Goal: Task Accomplishment & Management: Complete application form

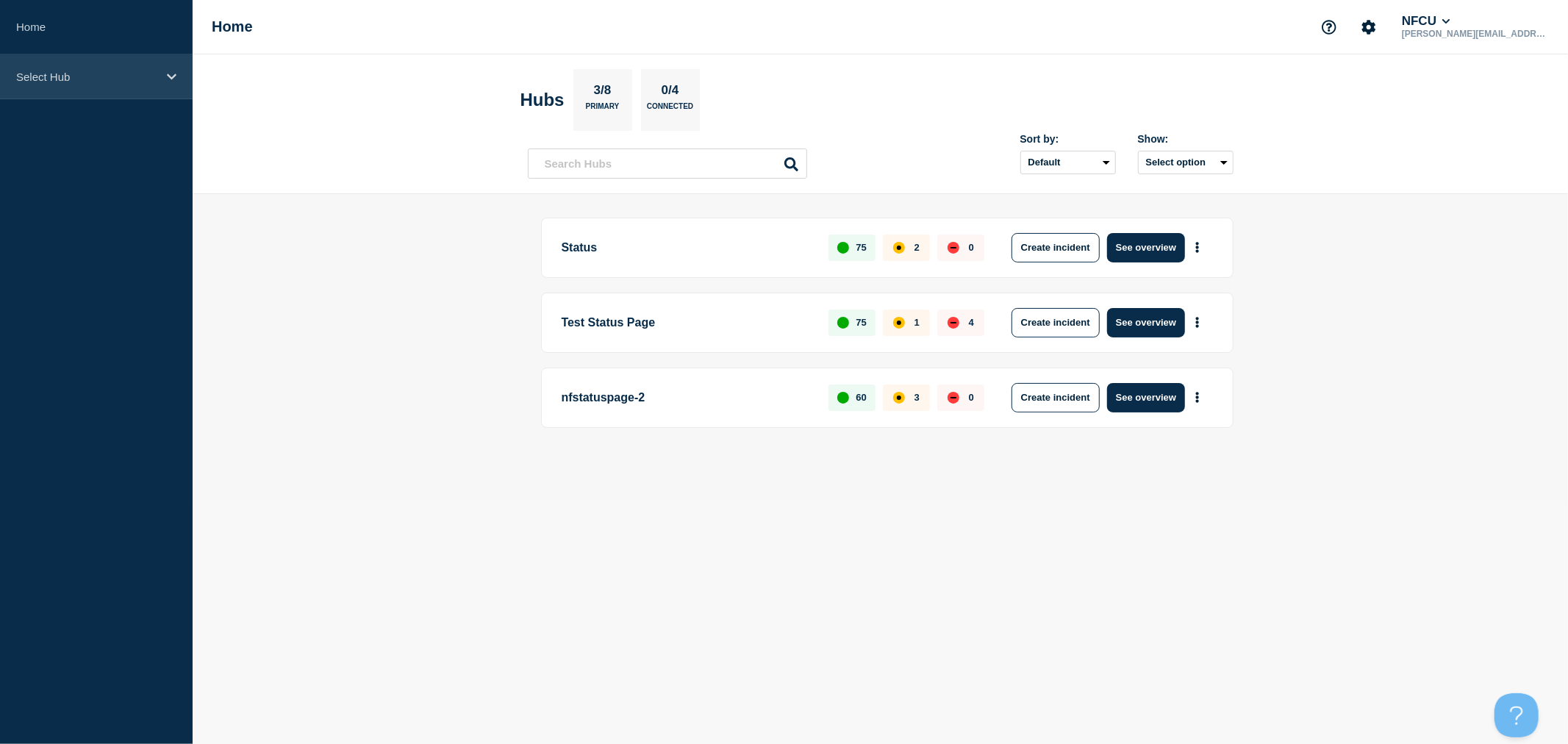
click at [135, 77] on p "Select Hub" at bounding box center [87, 77] width 141 height 12
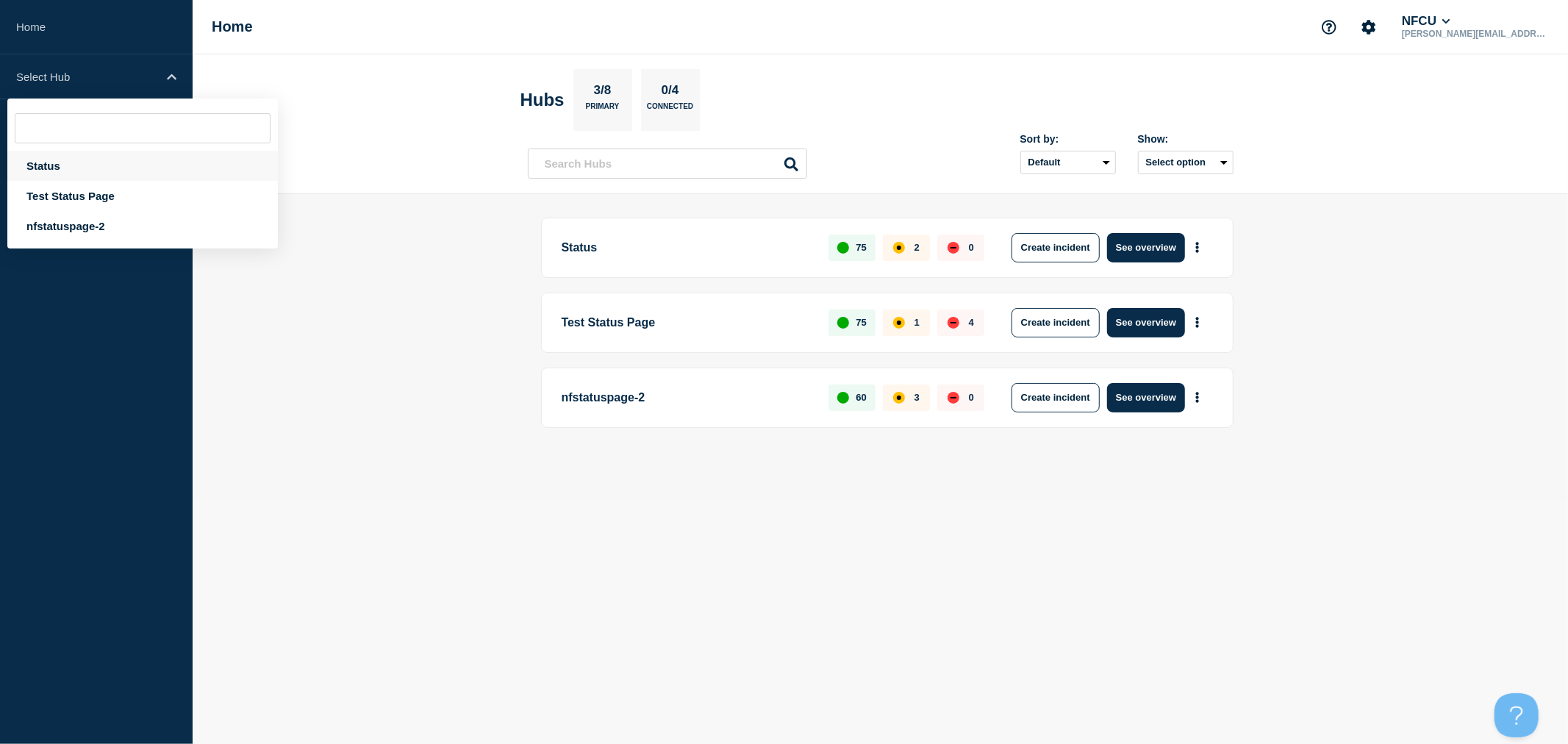
click at [81, 164] on div "Status" at bounding box center [142, 166] width 271 height 30
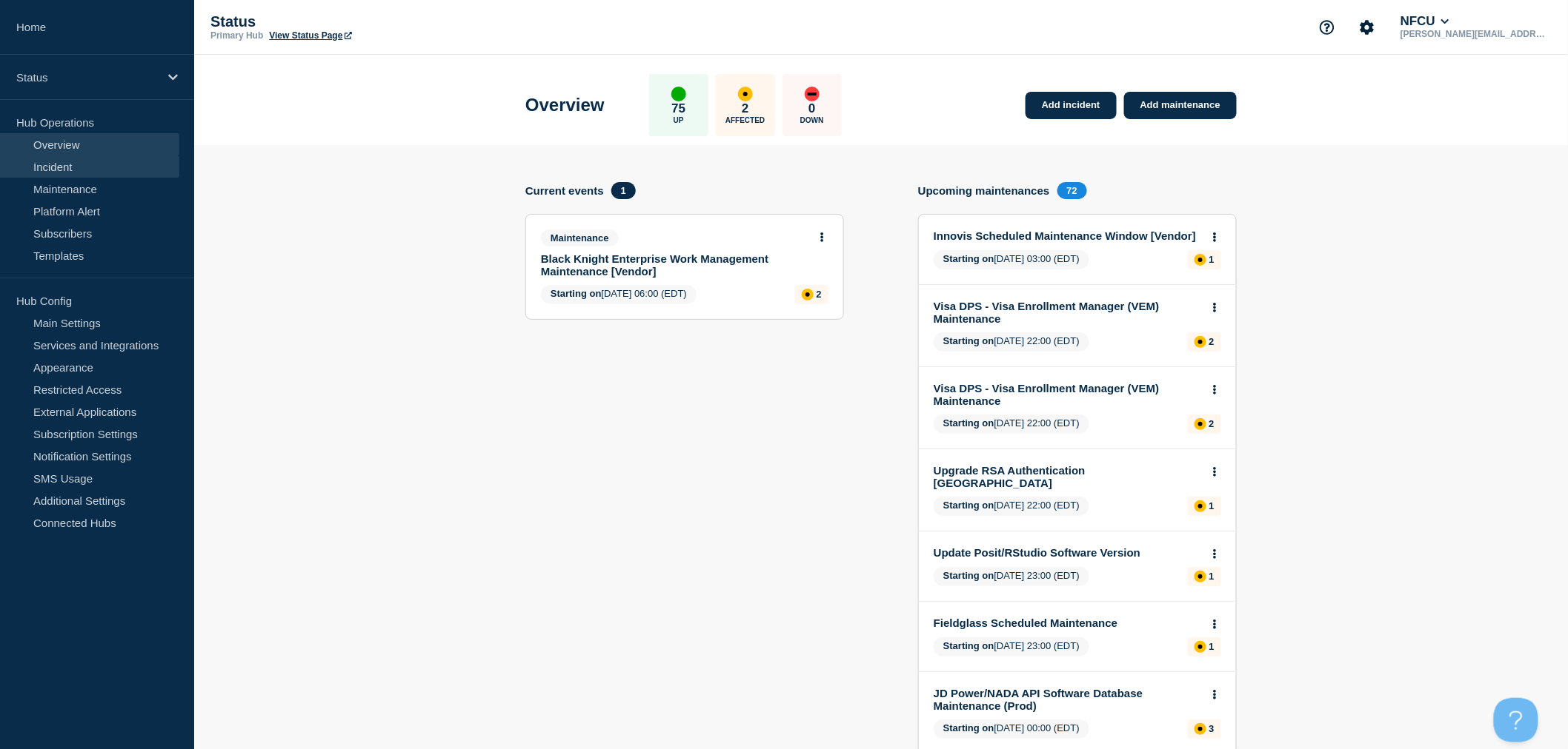
click at [104, 168] on link "Incident" at bounding box center [89, 166] width 179 height 22
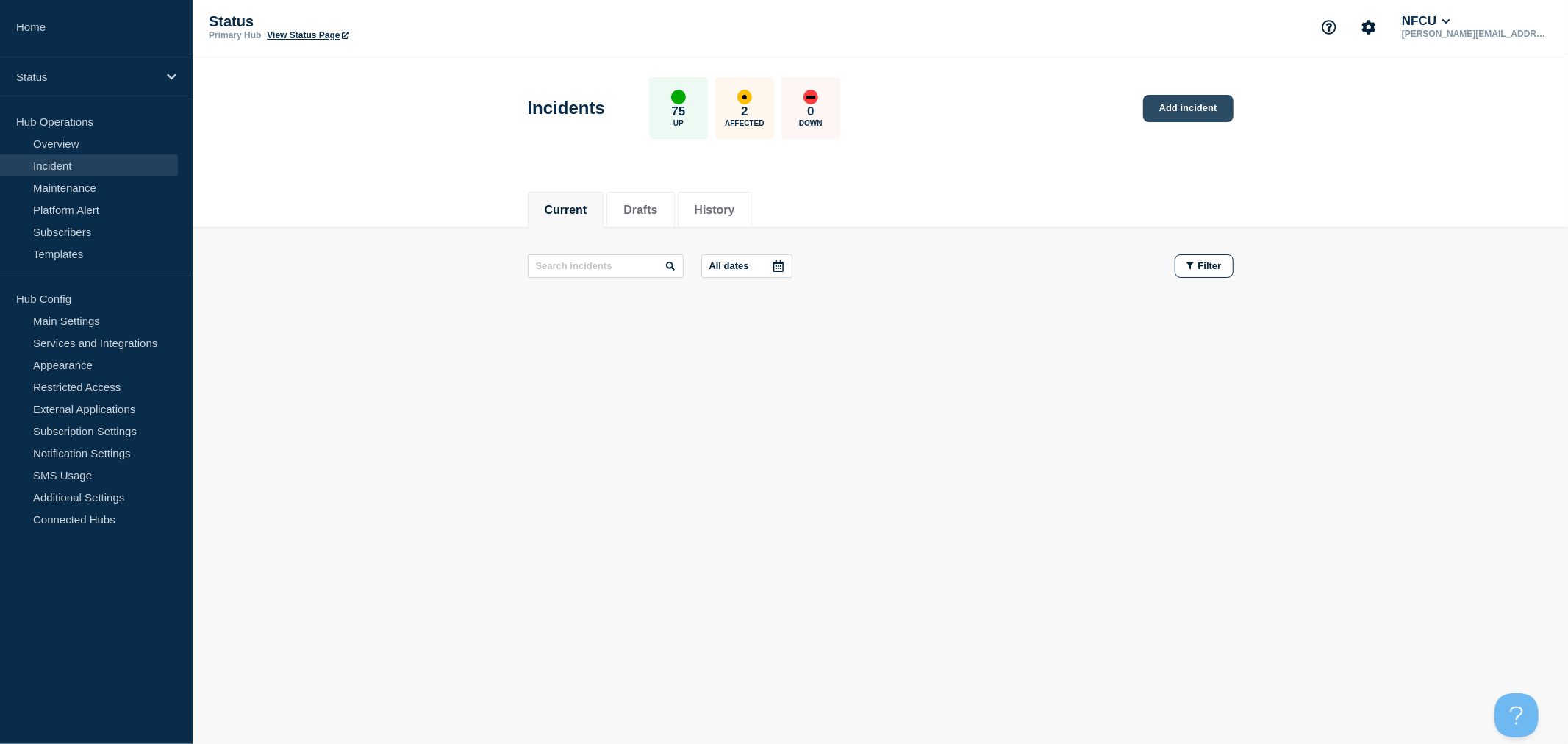
click at [1177, 106] on link "Add incident" at bounding box center [1188, 108] width 91 height 27
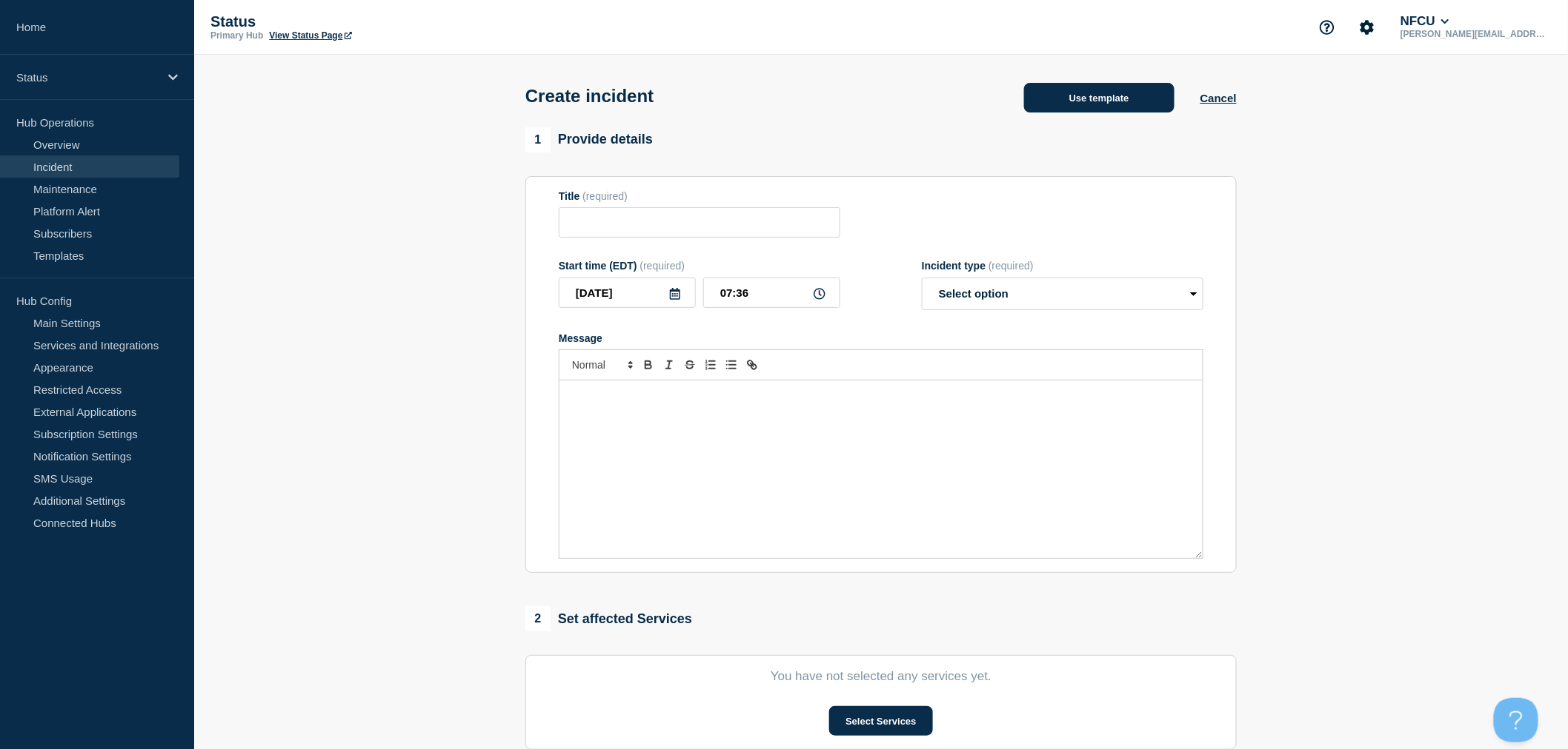
click at [1101, 99] on button "Use template" at bounding box center [1099, 98] width 150 height 30
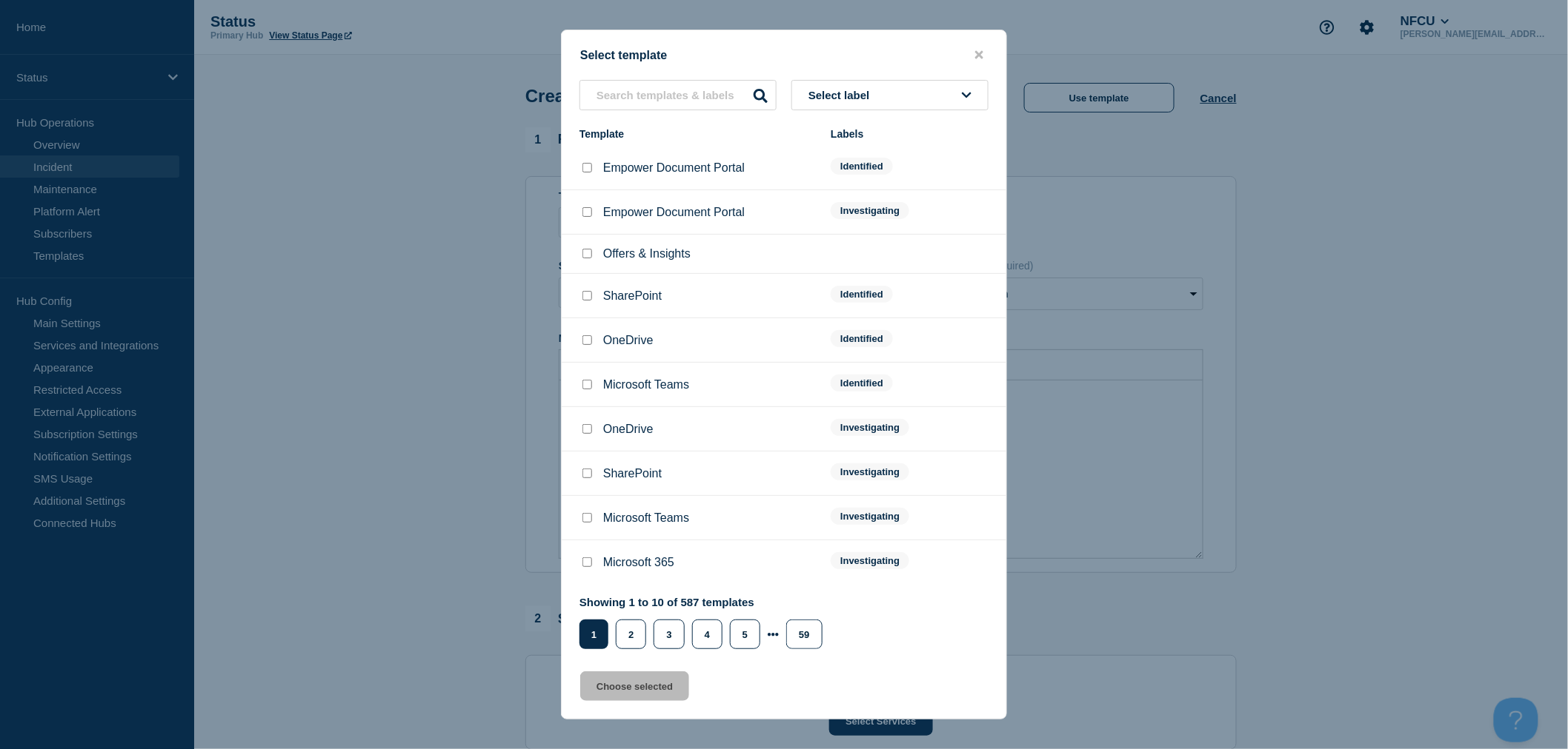
click at [929, 100] on button "Select label" at bounding box center [890, 95] width 197 height 31
click at [878, 182] on button "Investigating" at bounding box center [890, 175] width 197 height 31
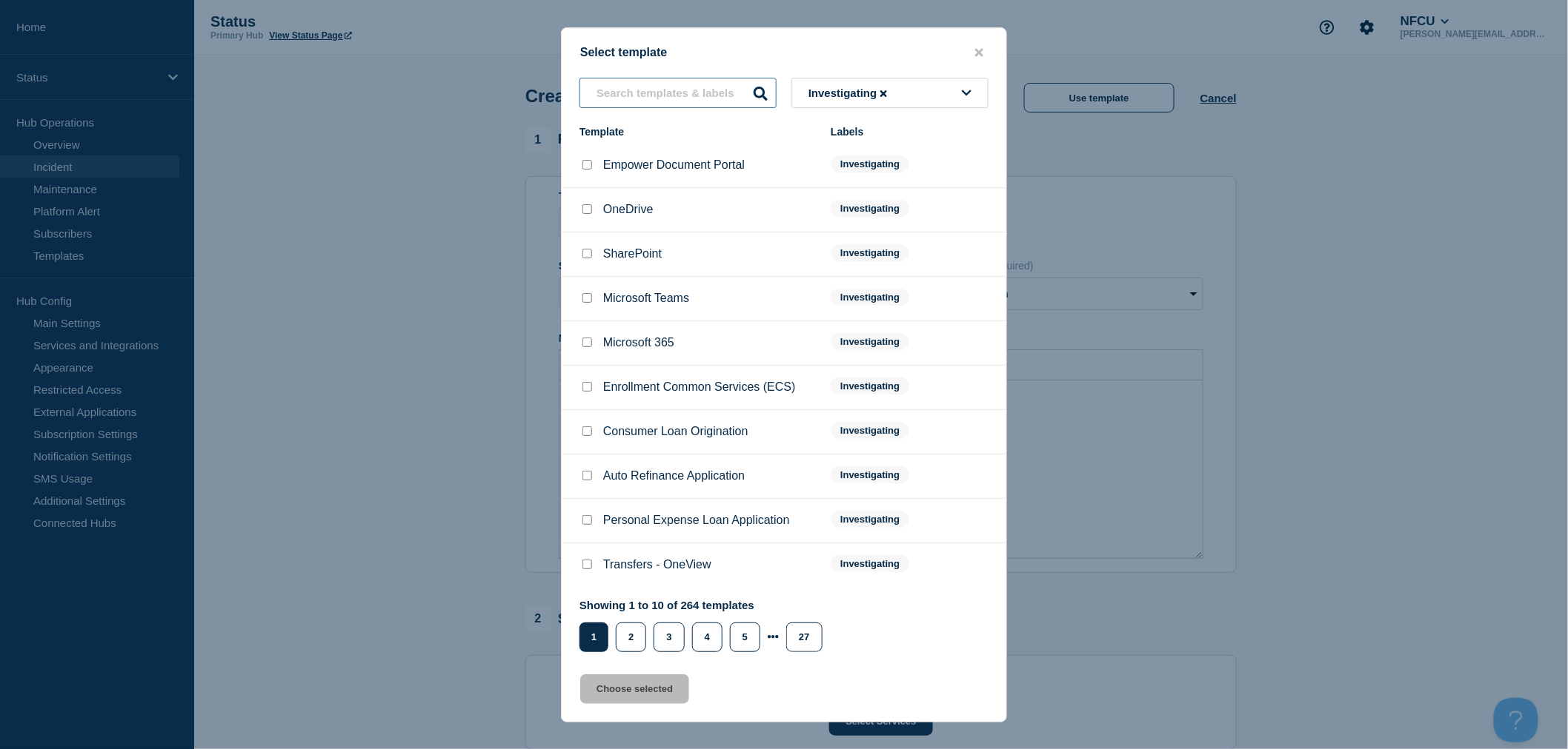
click at [628, 105] on input "text" at bounding box center [677, 93] width 197 height 31
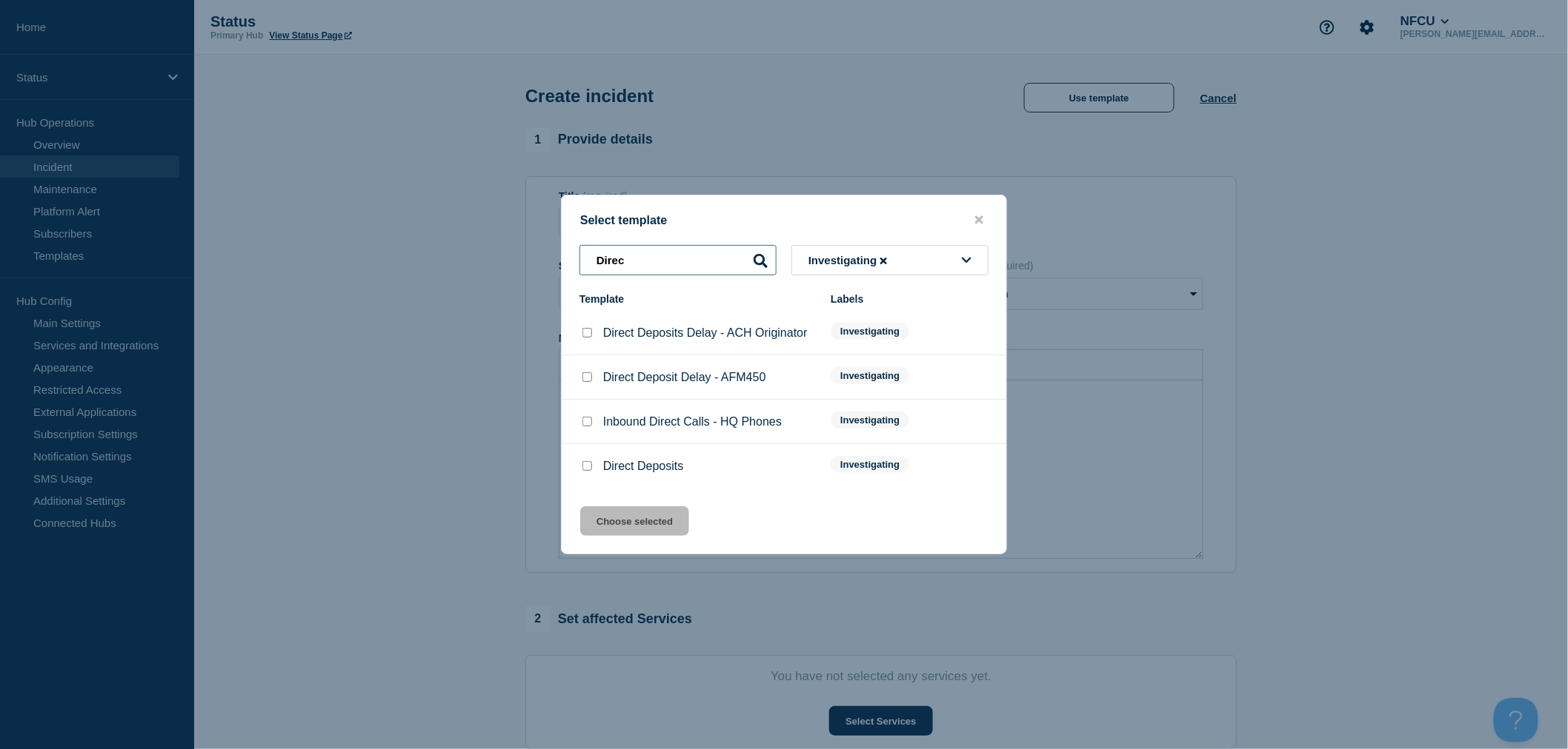
type input "Direc"
click at [584, 382] on input "Direct Deposit Delay - AFM450 checkbox" at bounding box center [587, 377] width 10 height 10
checkbox input "true"
click at [580, 464] on div at bounding box center [586, 467] width 15 height 15
drag, startPoint x: 584, startPoint y: 465, endPoint x: 589, endPoint y: 471, distance: 7.8
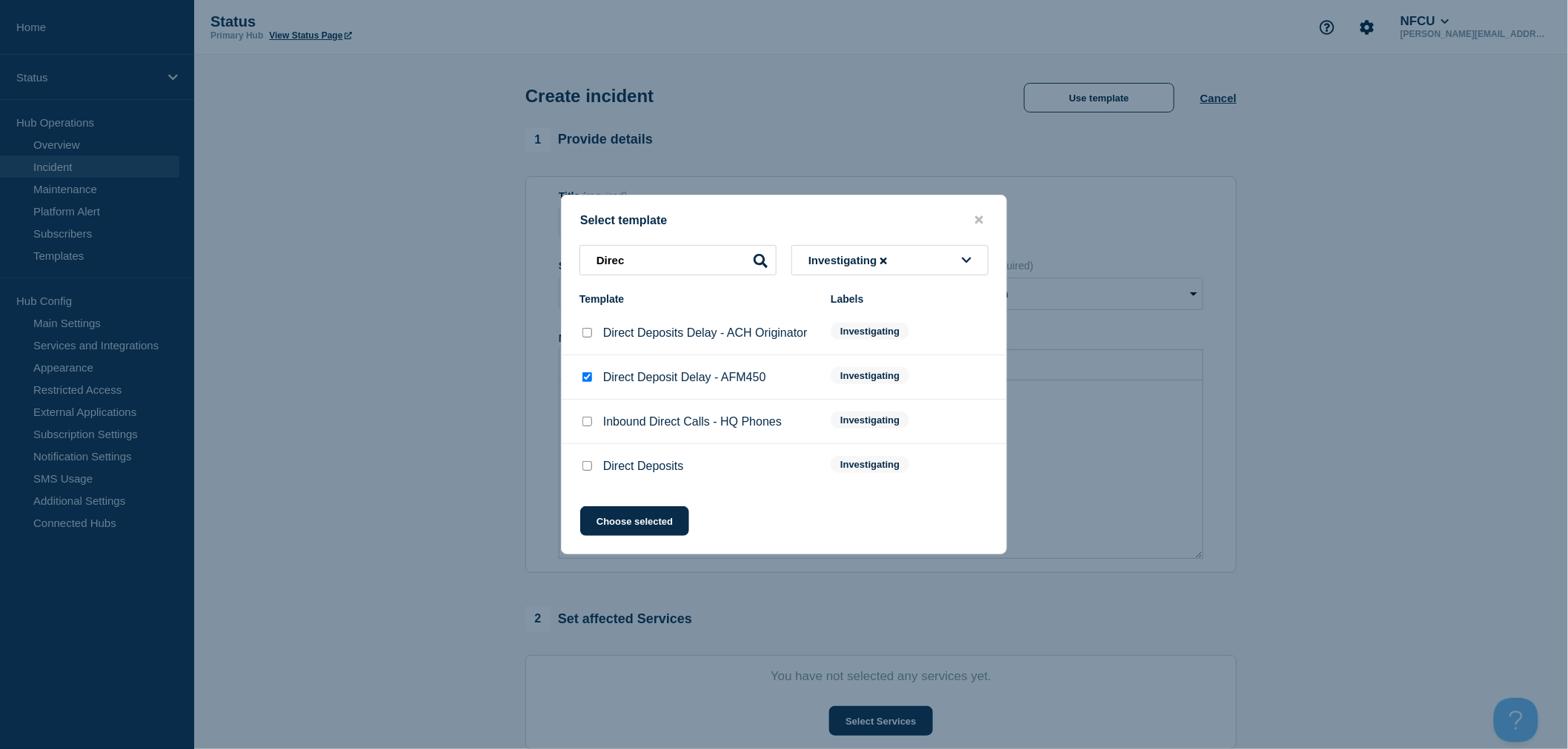
click at [585, 468] on input "Direct Deposits checkbox" at bounding box center [587, 466] width 10 height 10
checkbox input "true"
checkbox input "false"
click at [615, 521] on button "Choose selected" at bounding box center [634, 522] width 109 height 30
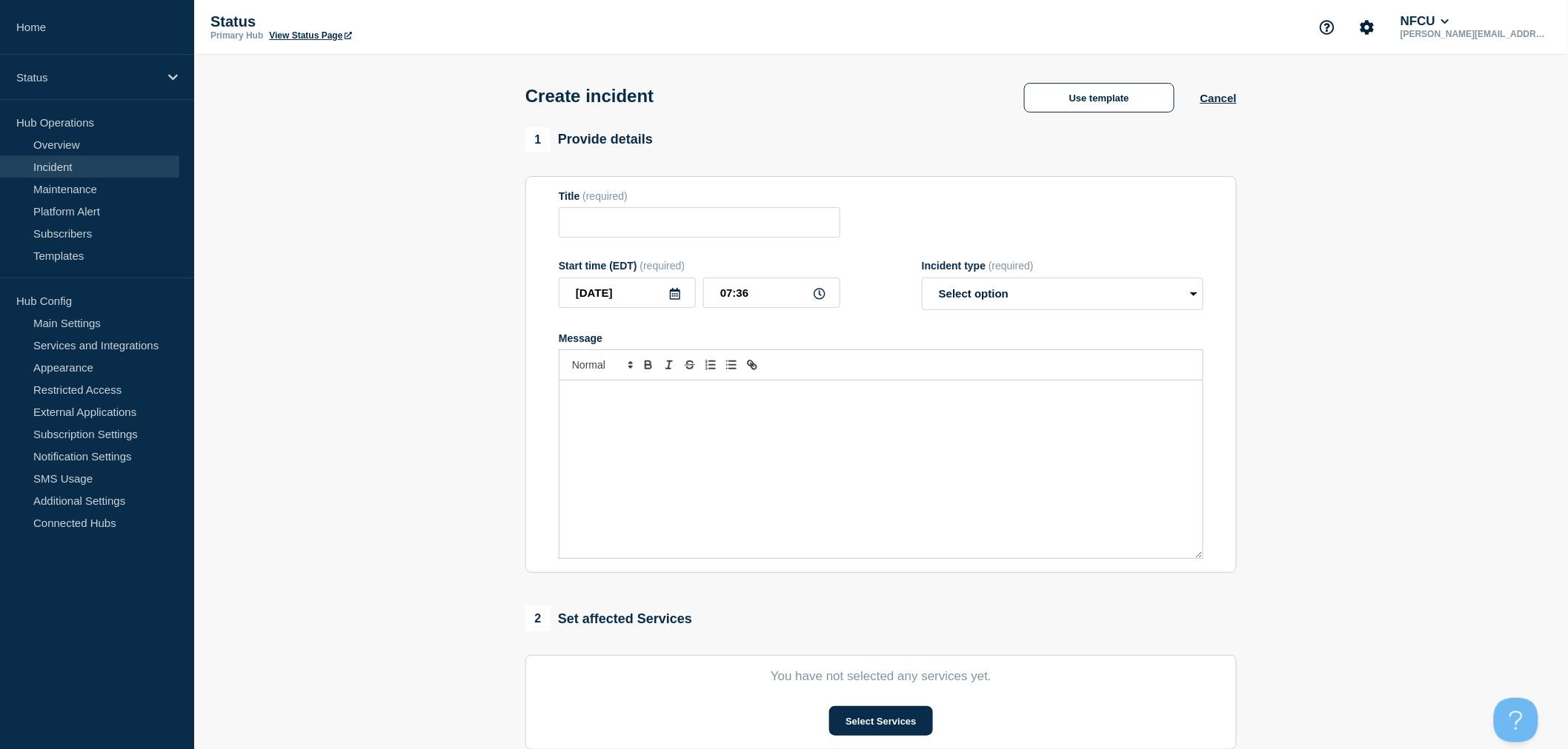
type input "Direct Deposits"
select select "investigating"
radio input "false"
radio input "true"
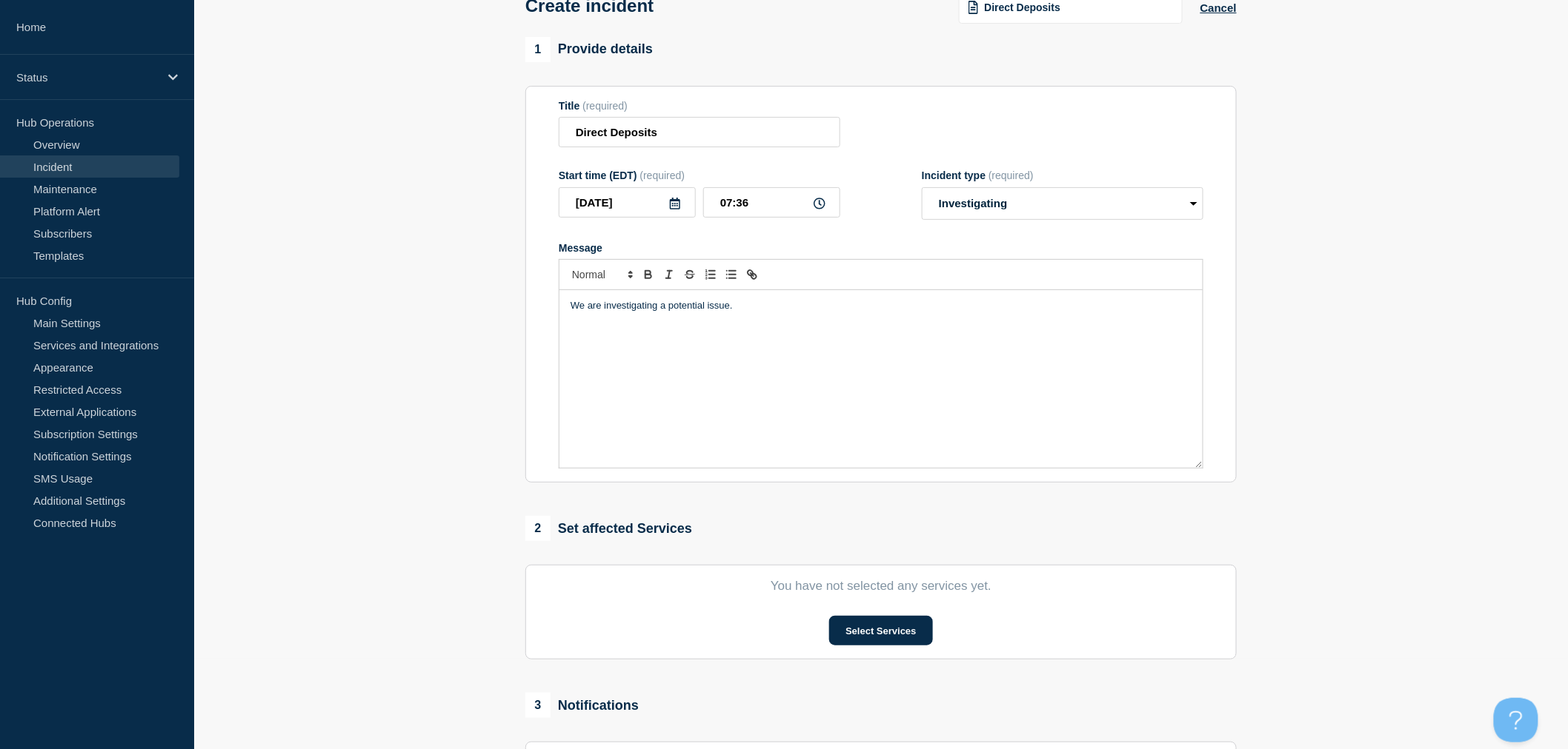
scroll to position [246, 0]
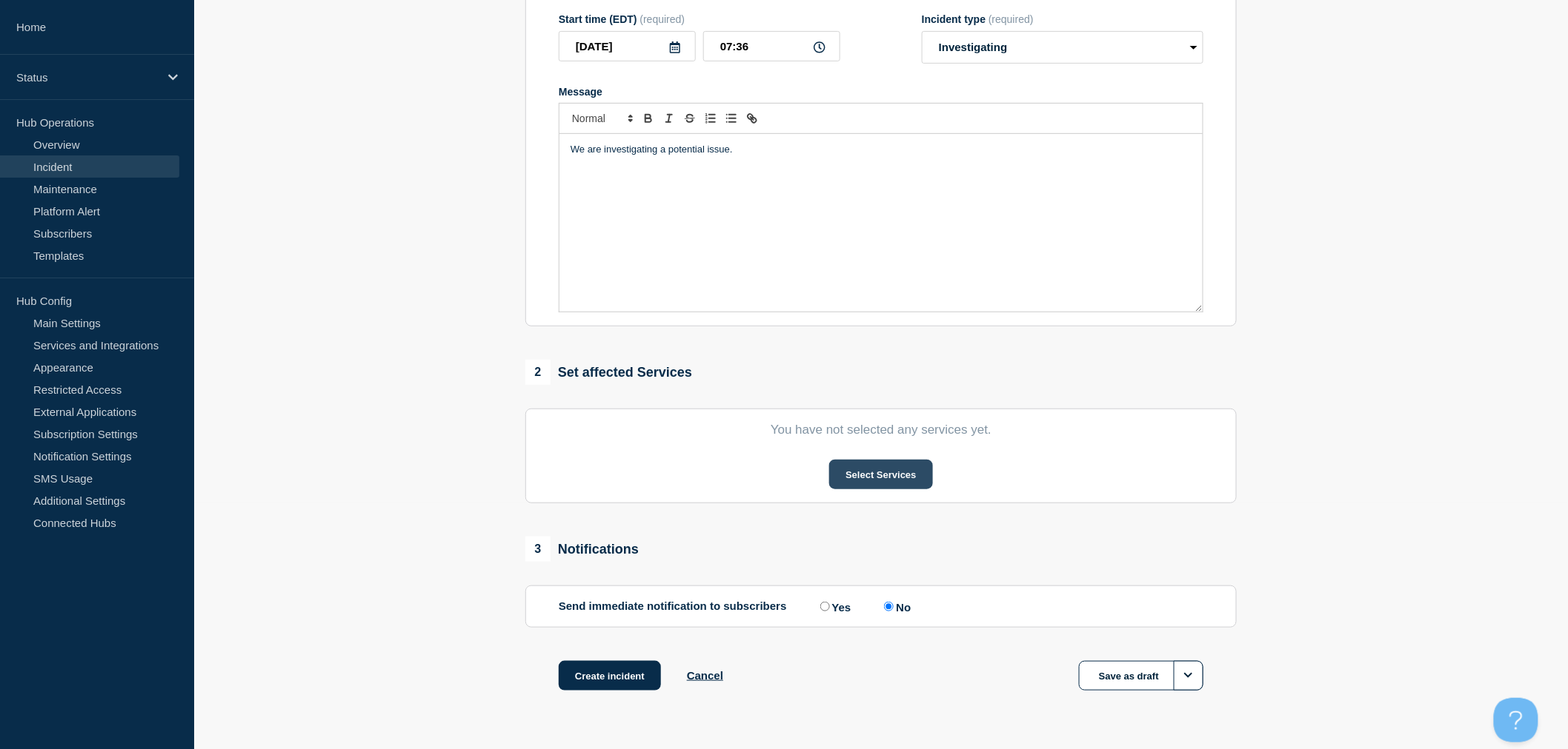
click at [870, 478] on button "Select Services" at bounding box center [880, 474] width 103 height 30
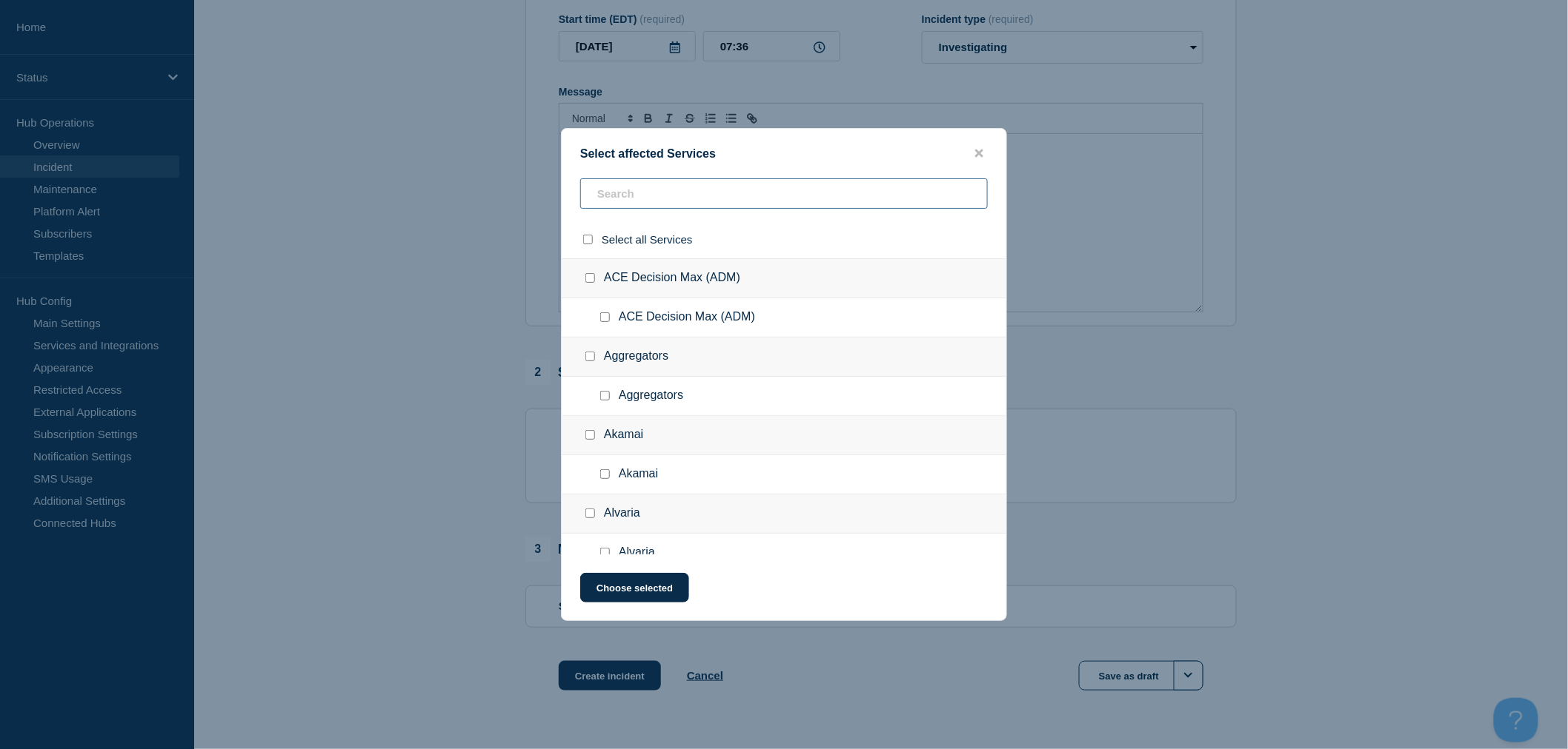
click at [650, 203] on input "text" at bounding box center [784, 193] width 407 height 31
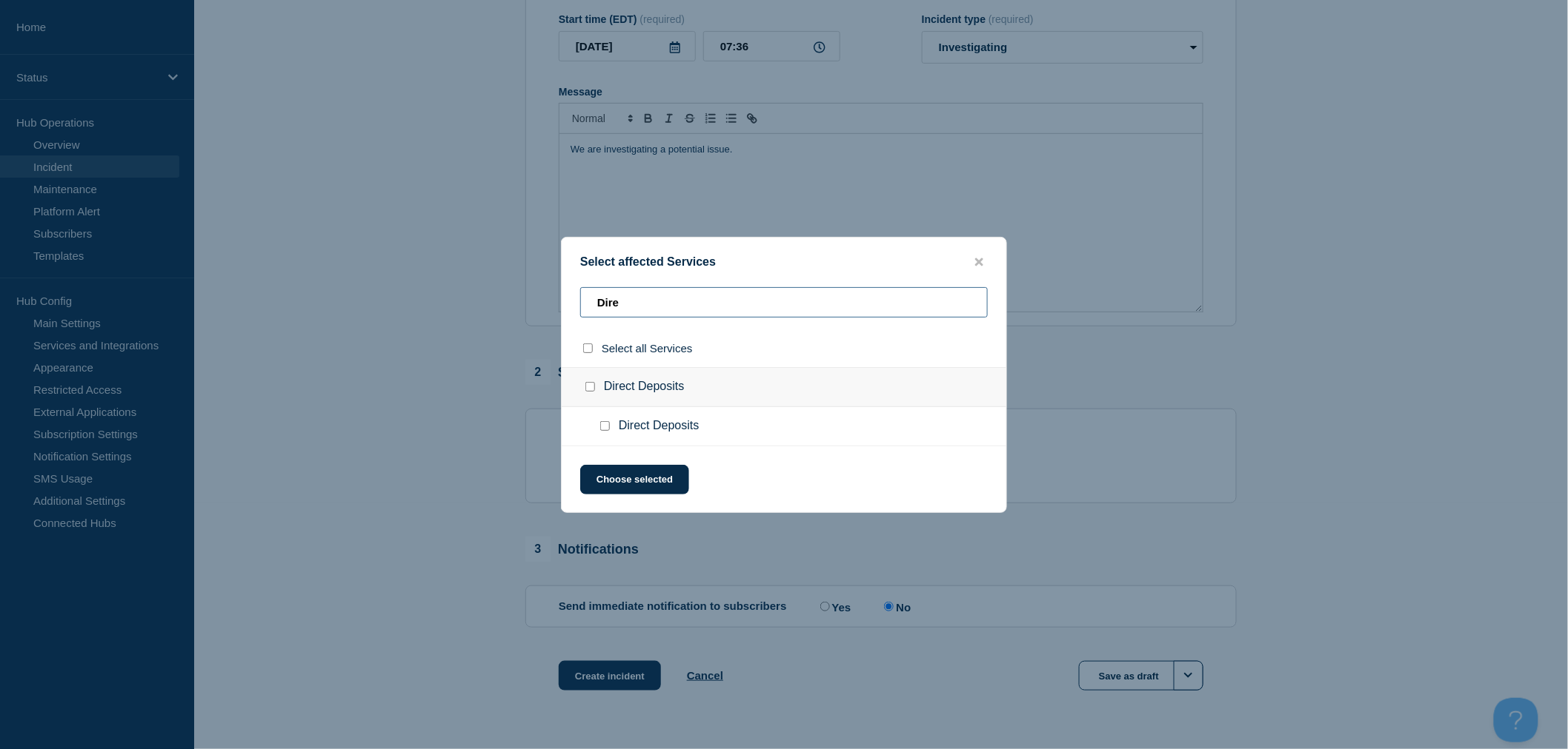
type input "Dire"
click at [584, 388] on div at bounding box center [593, 387] width 21 height 15
click at [593, 388] on input "Direct Deposits checkbox" at bounding box center [590, 387] width 10 height 10
checkbox input "true"
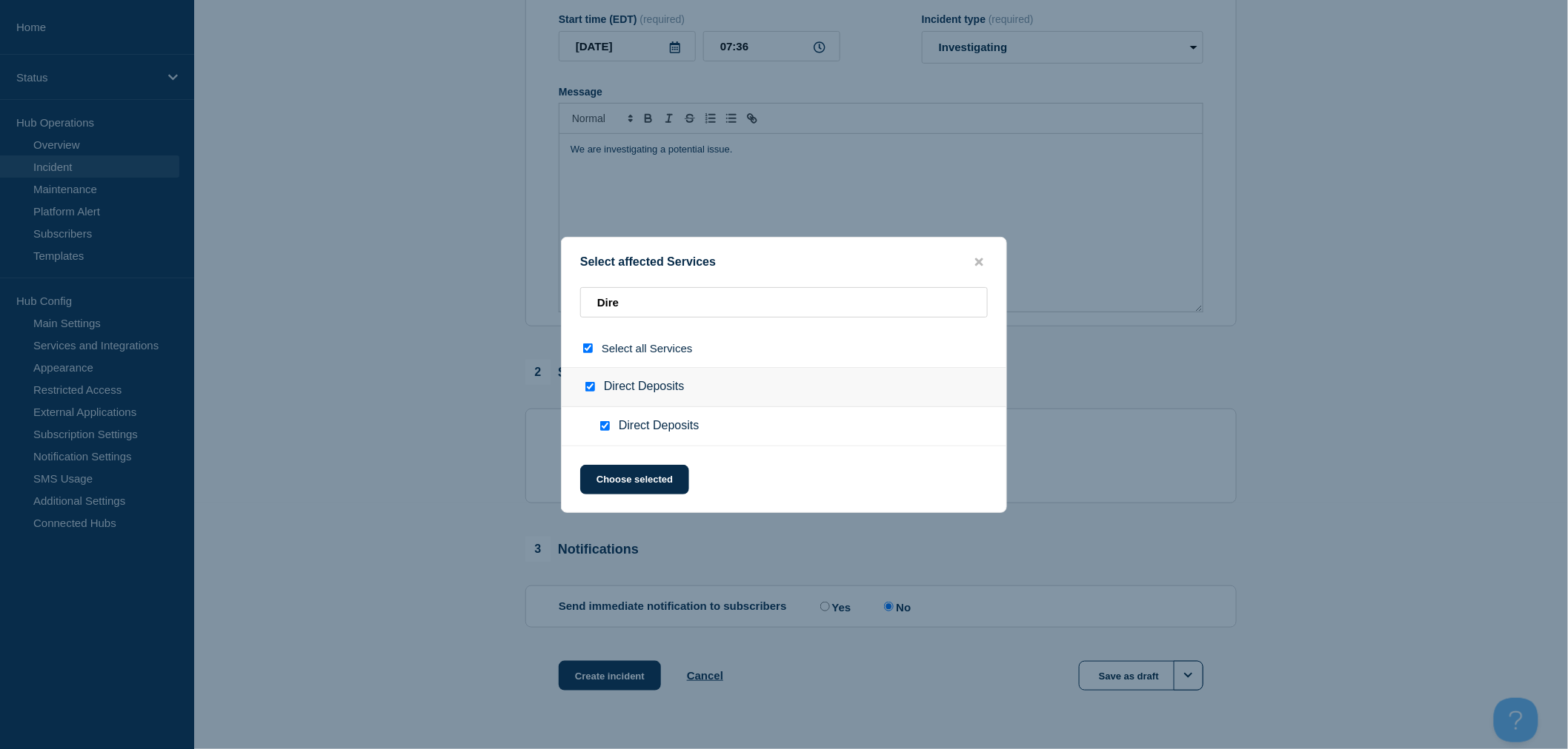
checkbox input "true"
click at [638, 484] on button "Choose selected" at bounding box center [634, 480] width 109 height 30
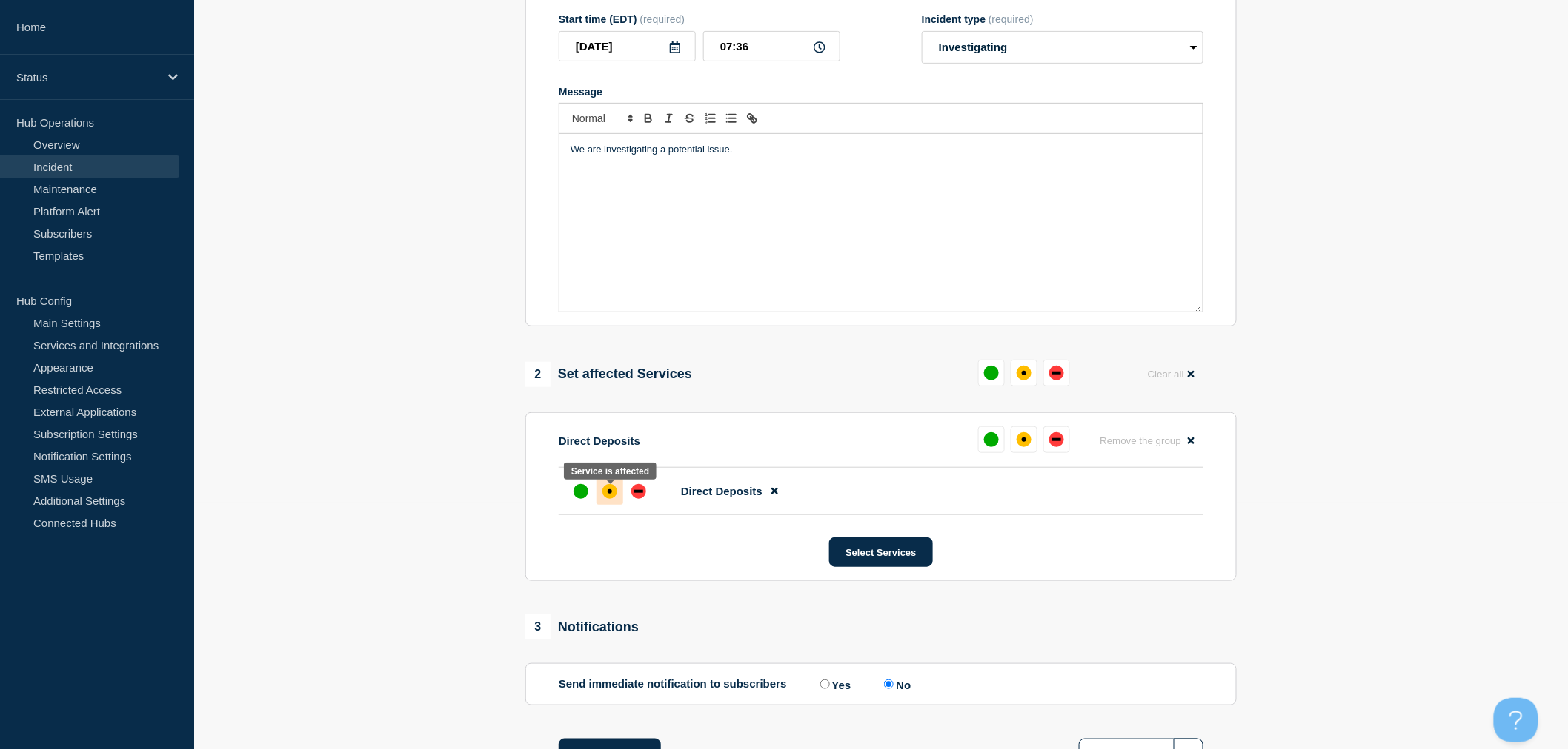
click at [612, 499] on div "affected" at bounding box center [609, 491] width 15 height 15
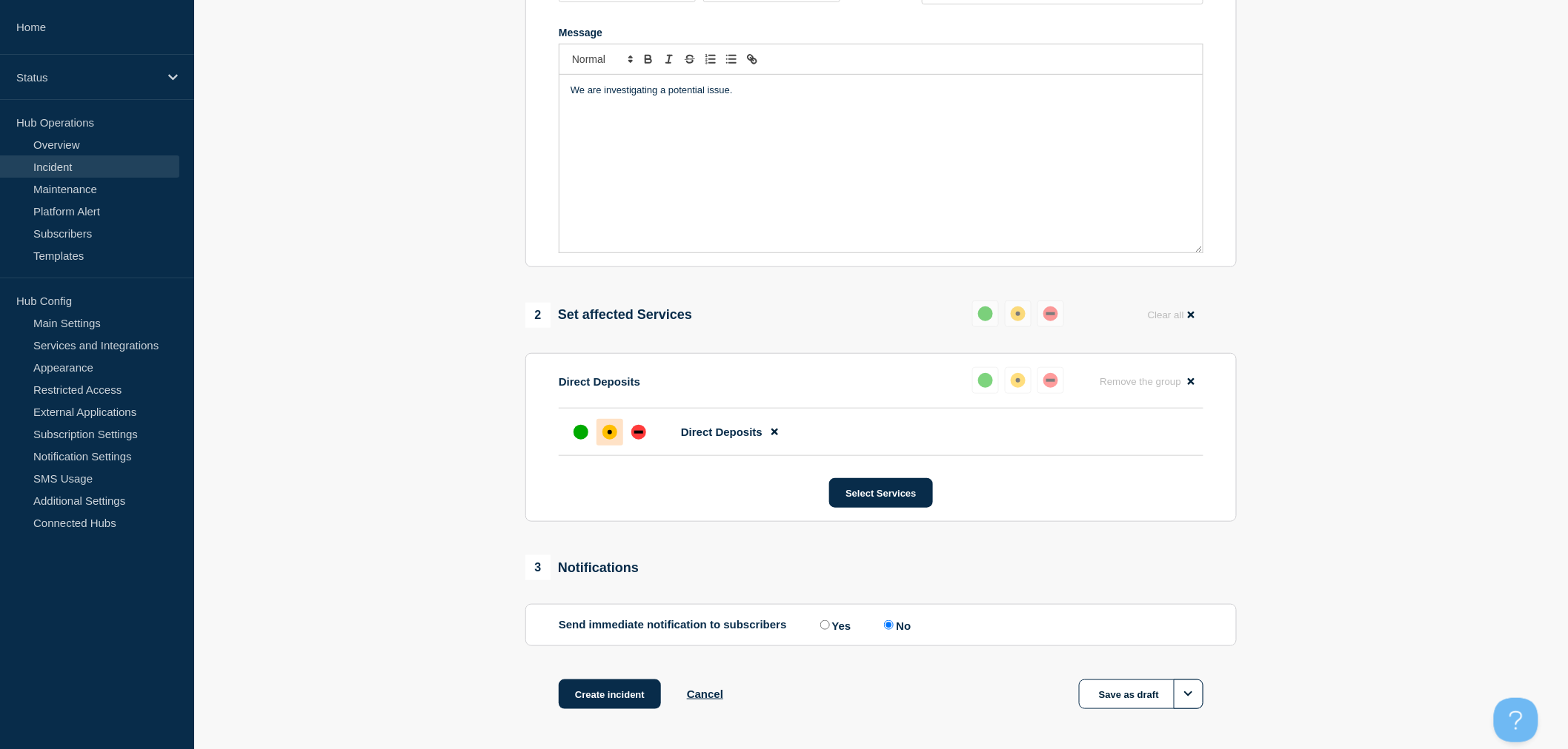
scroll to position [367, 0]
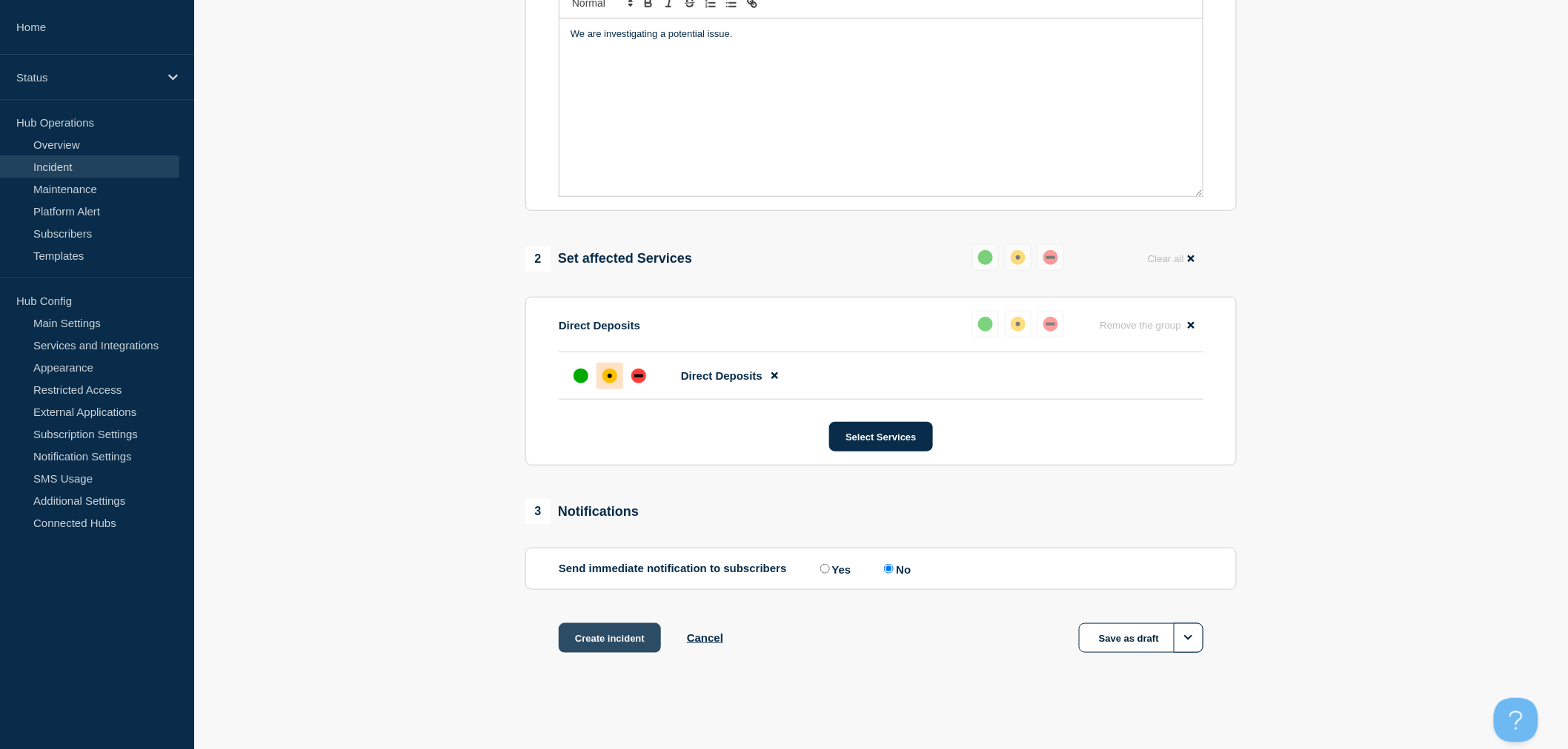
click at [576, 642] on button "Create incident" at bounding box center [610, 638] width 103 height 30
